Goal: Task Accomplishment & Management: Manage account settings

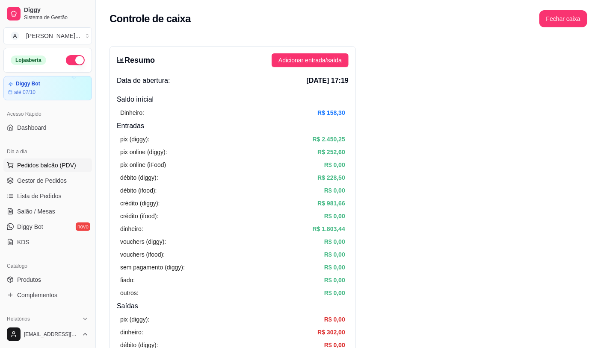
click at [26, 166] on span "Pedidos balcão (PDV)" at bounding box center [46, 165] width 59 height 9
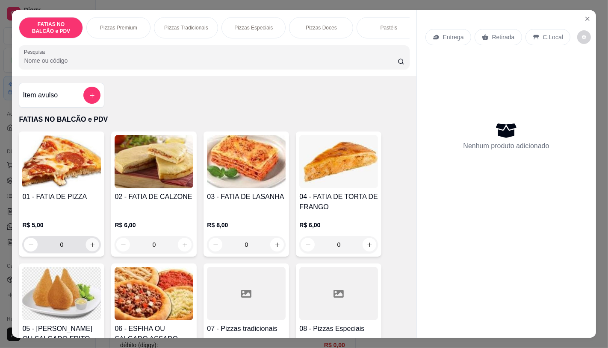
click at [90, 247] on icon "increase-product-quantity" at bounding box center [92, 245] width 6 height 6
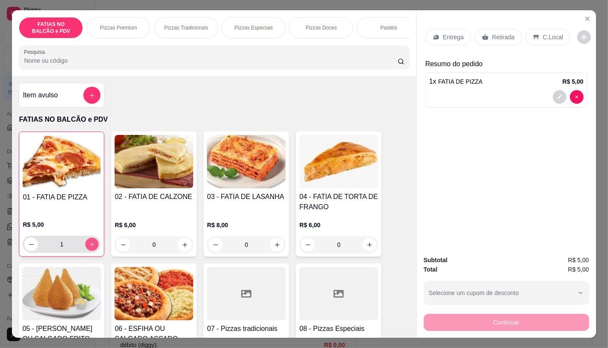
click at [90, 247] on icon "increase-product-quantity" at bounding box center [92, 245] width 6 height 6
type input "4"
click at [584, 18] on icon "Close" at bounding box center [587, 18] width 7 height 7
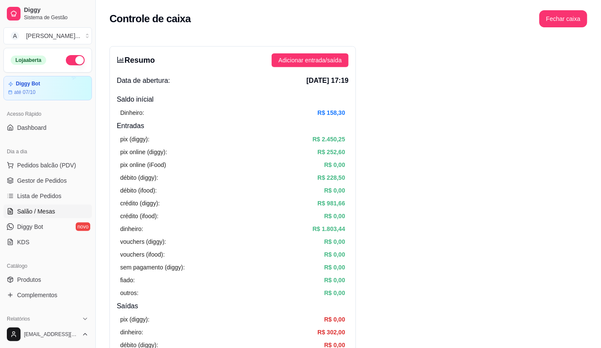
click at [38, 210] on span "Salão / Mesas" at bounding box center [36, 211] width 38 height 9
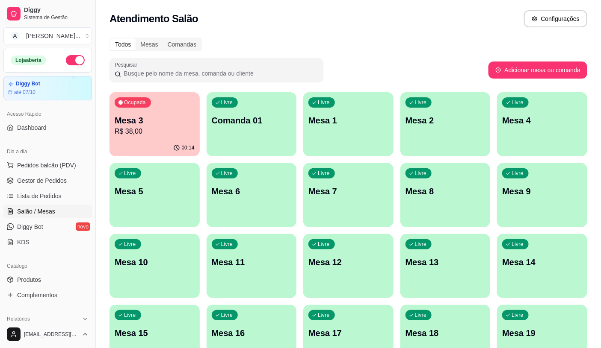
click at [138, 123] on p "Mesa 3" at bounding box center [155, 121] width 80 height 12
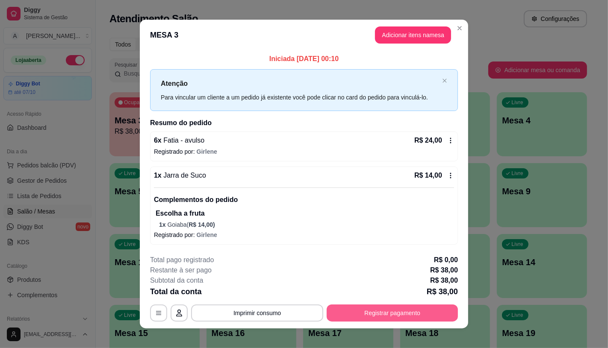
click at [383, 309] on button "Registrar pagamento" at bounding box center [392, 313] width 131 height 17
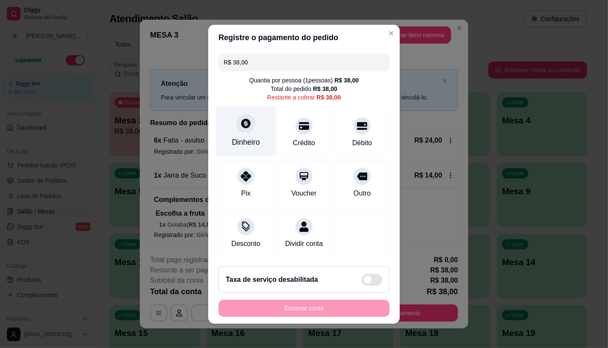
click at [247, 137] on div "Dinheiro" at bounding box center [246, 142] width 28 height 11
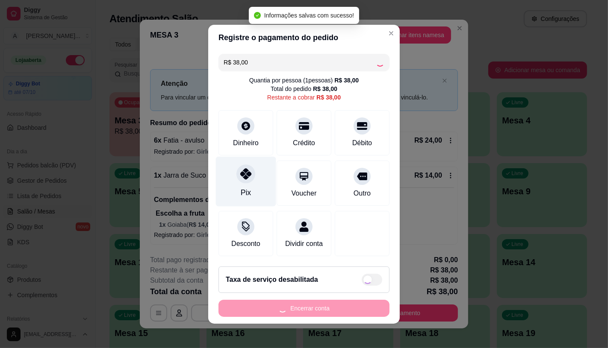
type input "R$ 0,00"
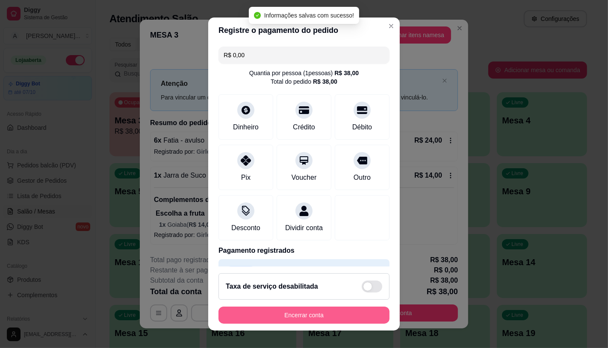
click at [310, 313] on button "Encerrar conta" at bounding box center [304, 315] width 171 height 17
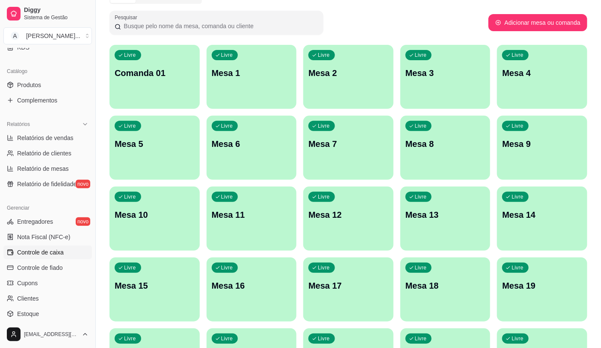
scroll to position [237, 0]
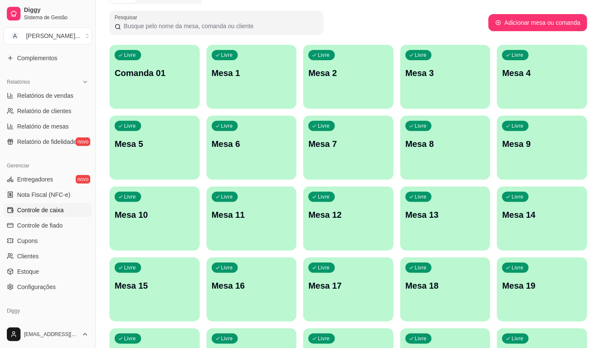
click at [50, 212] on span "Controle de caixa" at bounding box center [40, 210] width 47 height 9
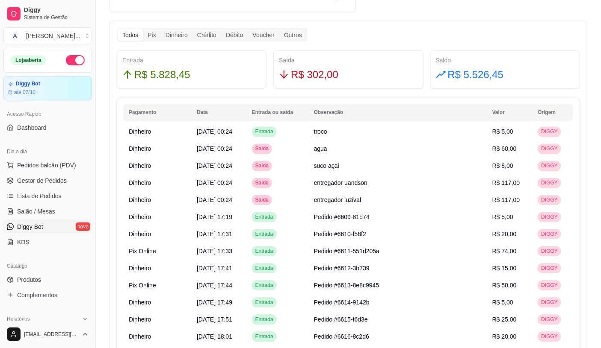
scroll to position [475, 0]
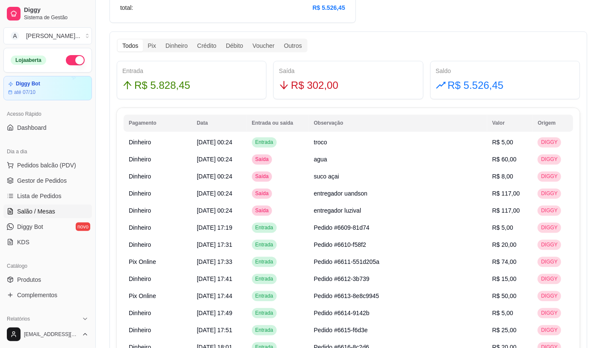
click at [56, 213] on link "Salão / Mesas" at bounding box center [47, 212] width 89 height 14
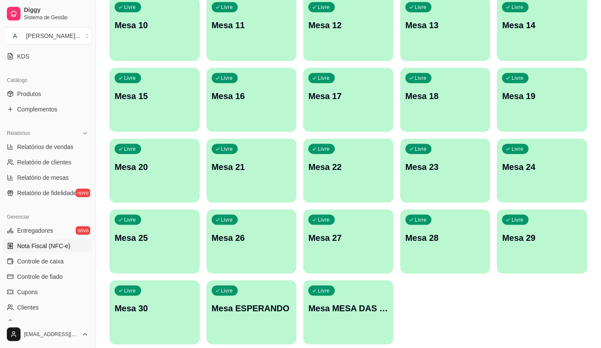
scroll to position [190, 0]
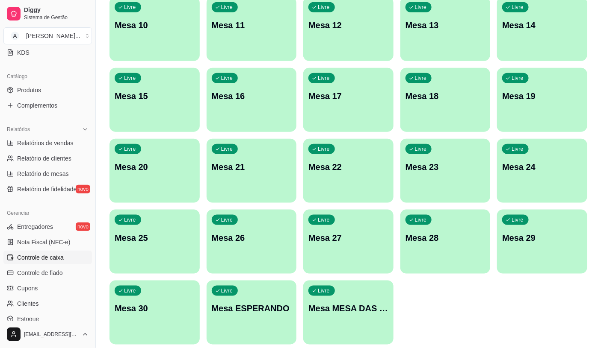
click at [40, 259] on span "Controle de caixa" at bounding box center [40, 258] width 47 height 9
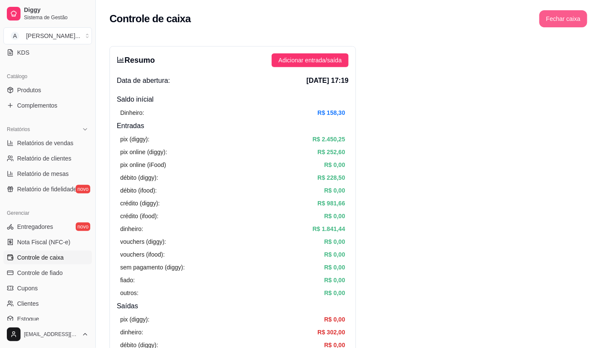
click at [574, 20] on button "Fechar caixa" at bounding box center [563, 18] width 48 height 17
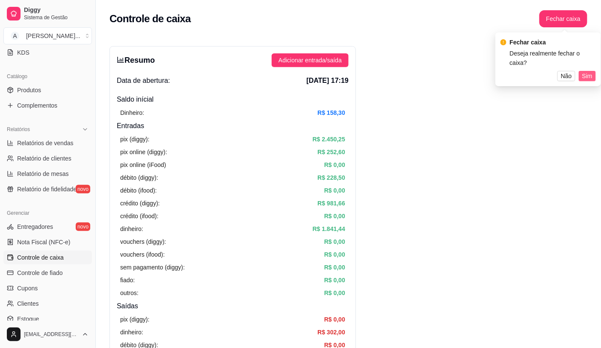
click at [588, 71] on span "Sim" at bounding box center [587, 75] width 10 height 9
